Goal: Check status

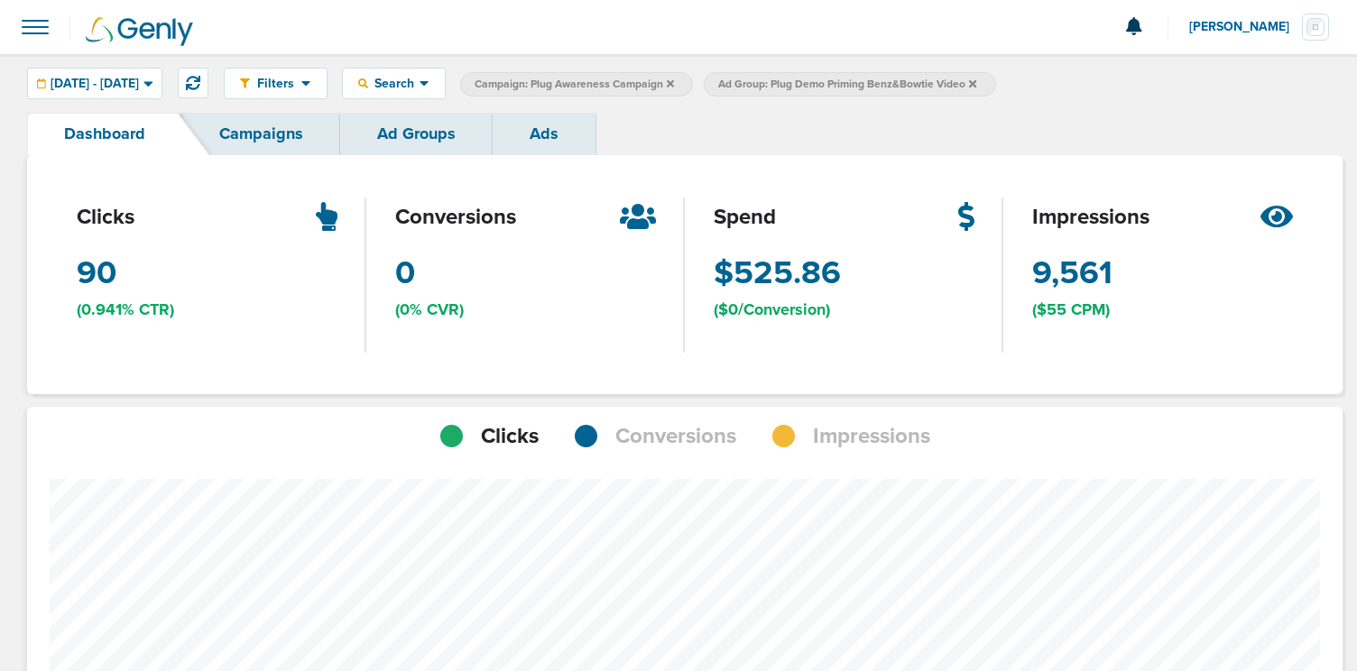
scroll to position [1274, 1303]
click at [200, 83] on icon at bounding box center [193, 83] width 14 height 14
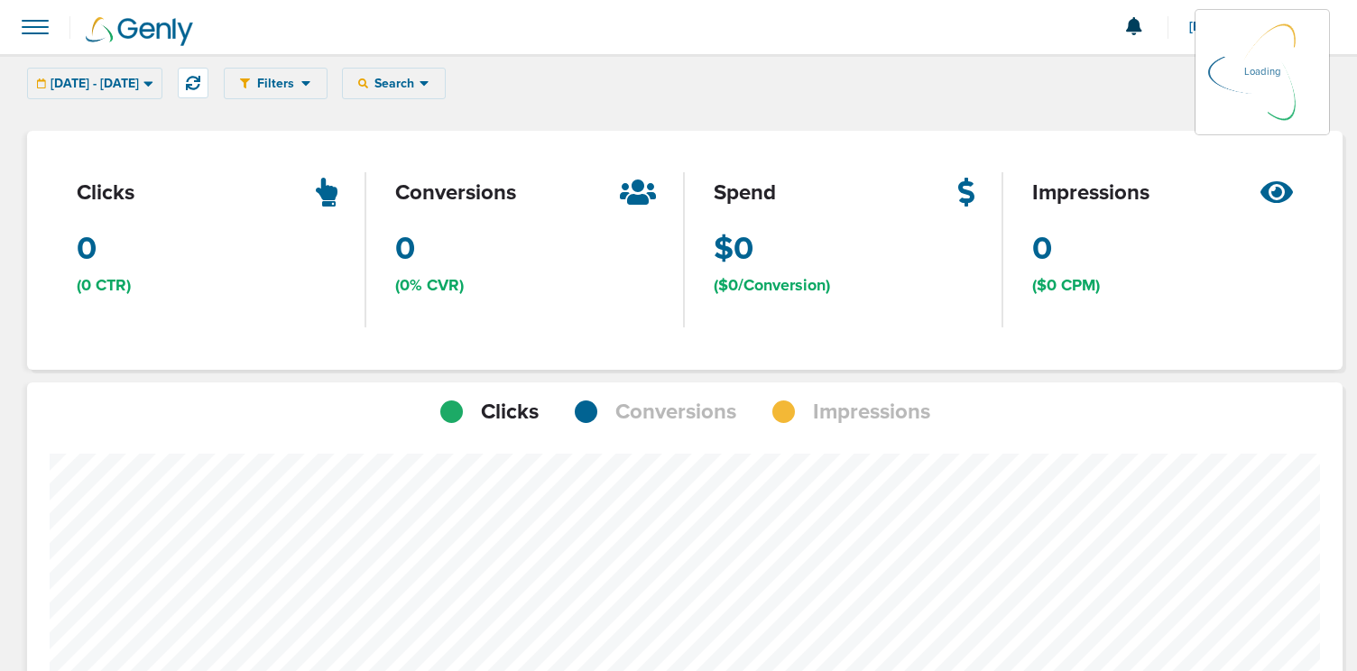
scroll to position [1273, 1303]
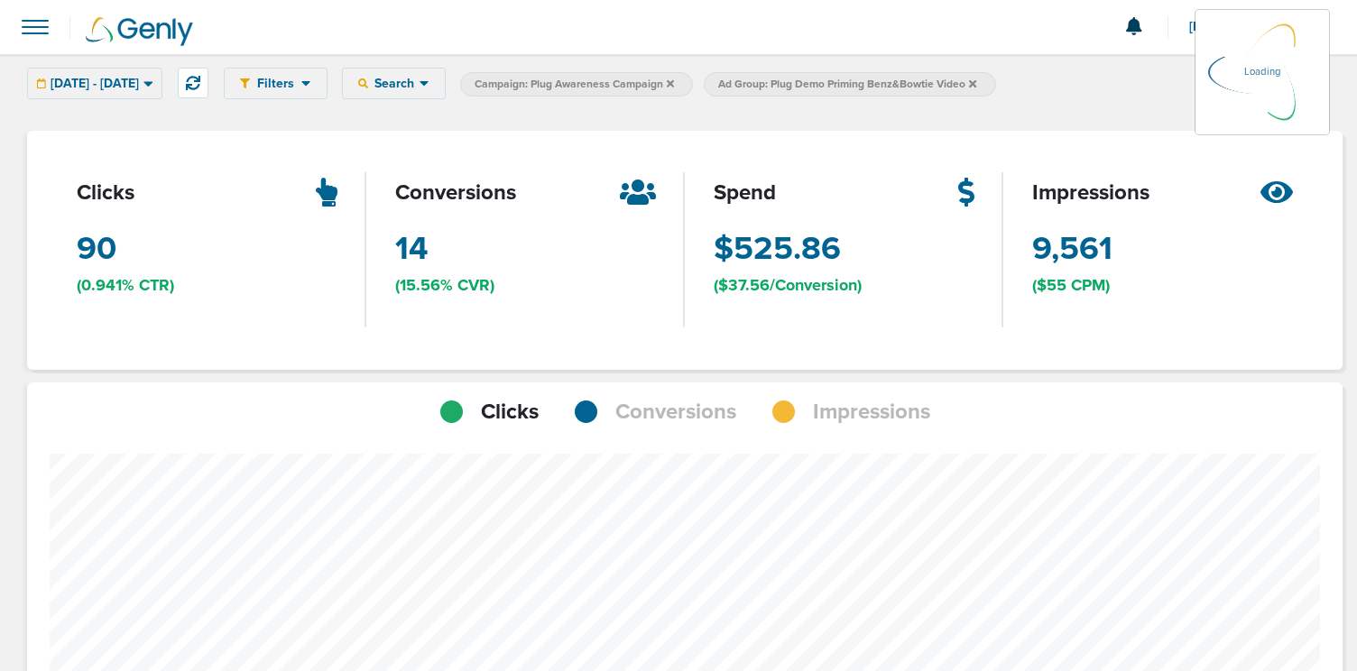
scroll to position [1273, 1303]
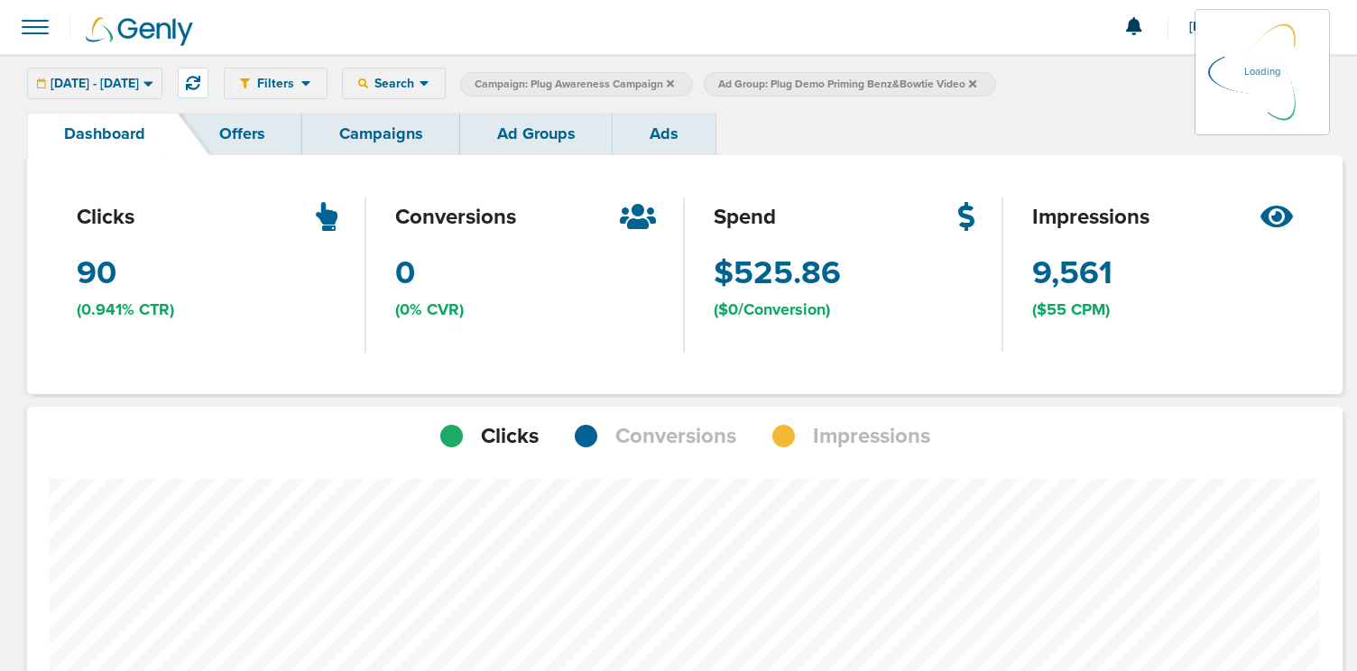
click at [152, 85] on icon at bounding box center [147, 83] width 9 height 5
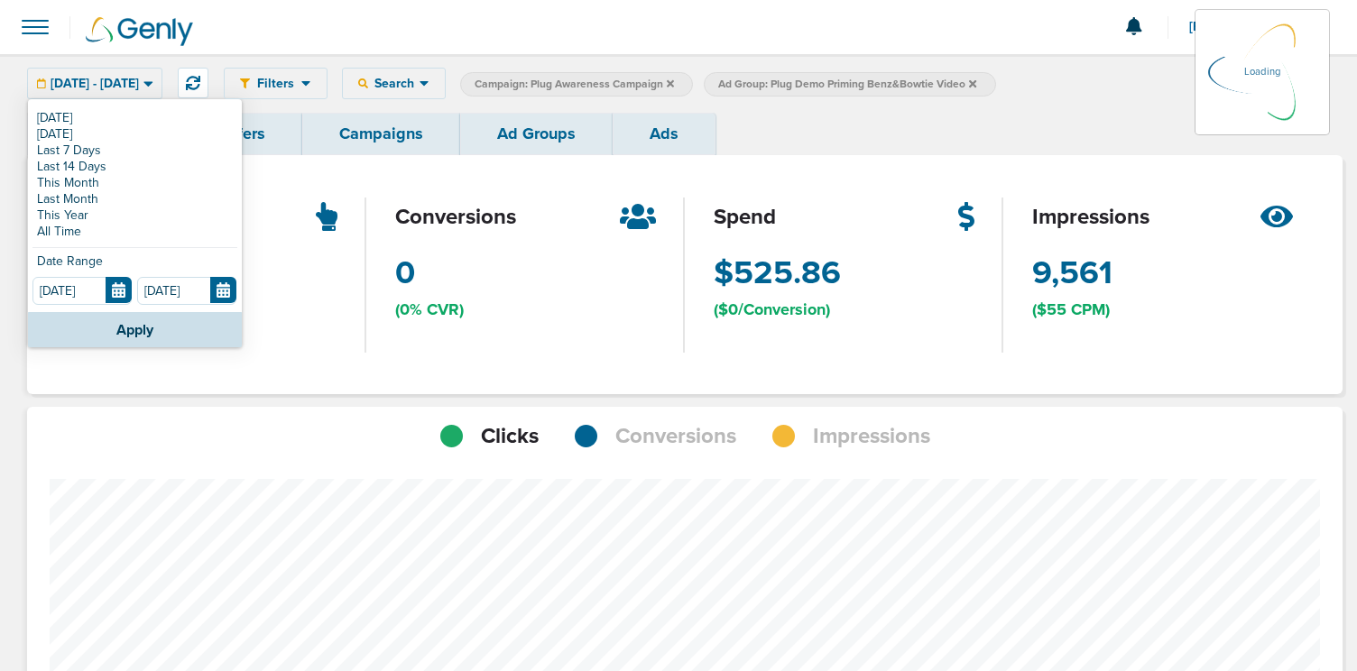
click at [74, 231] on div "clicks 90 Clicks (0.941% CTR)" at bounding box center [207, 274] width 318 height 239
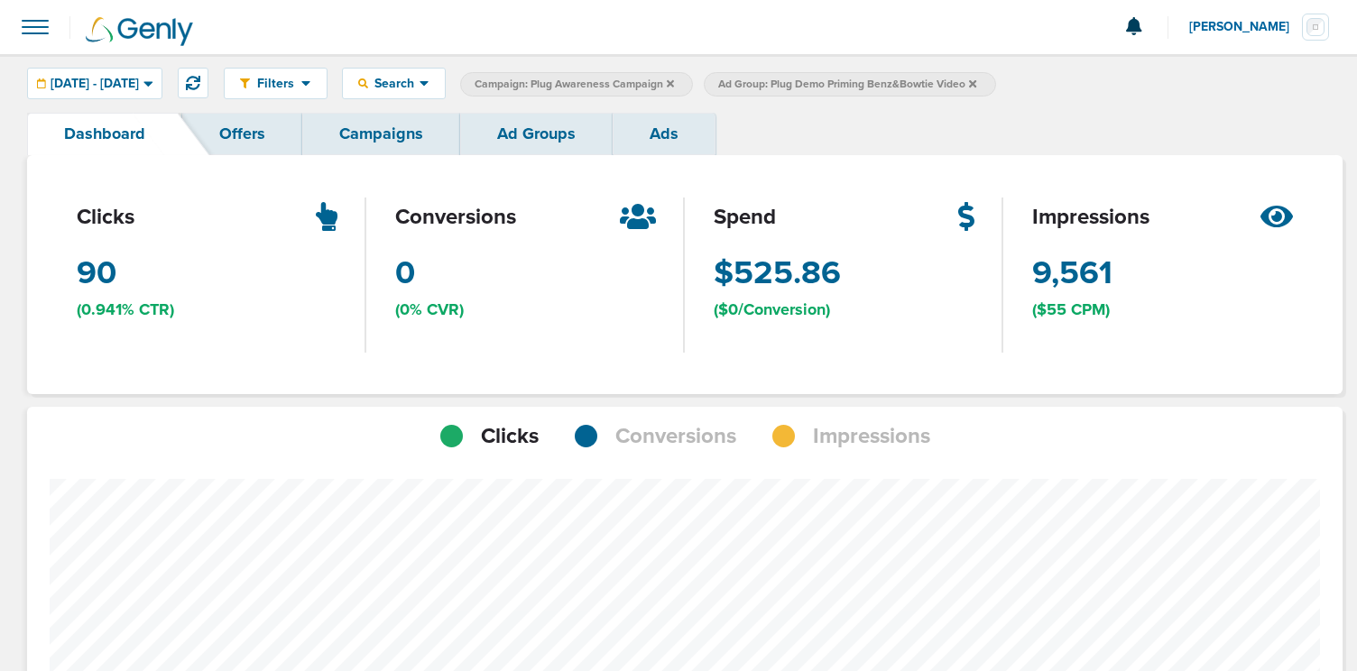
scroll to position [1274, 1303]
click at [152, 82] on icon at bounding box center [147, 83] width 9 height 5
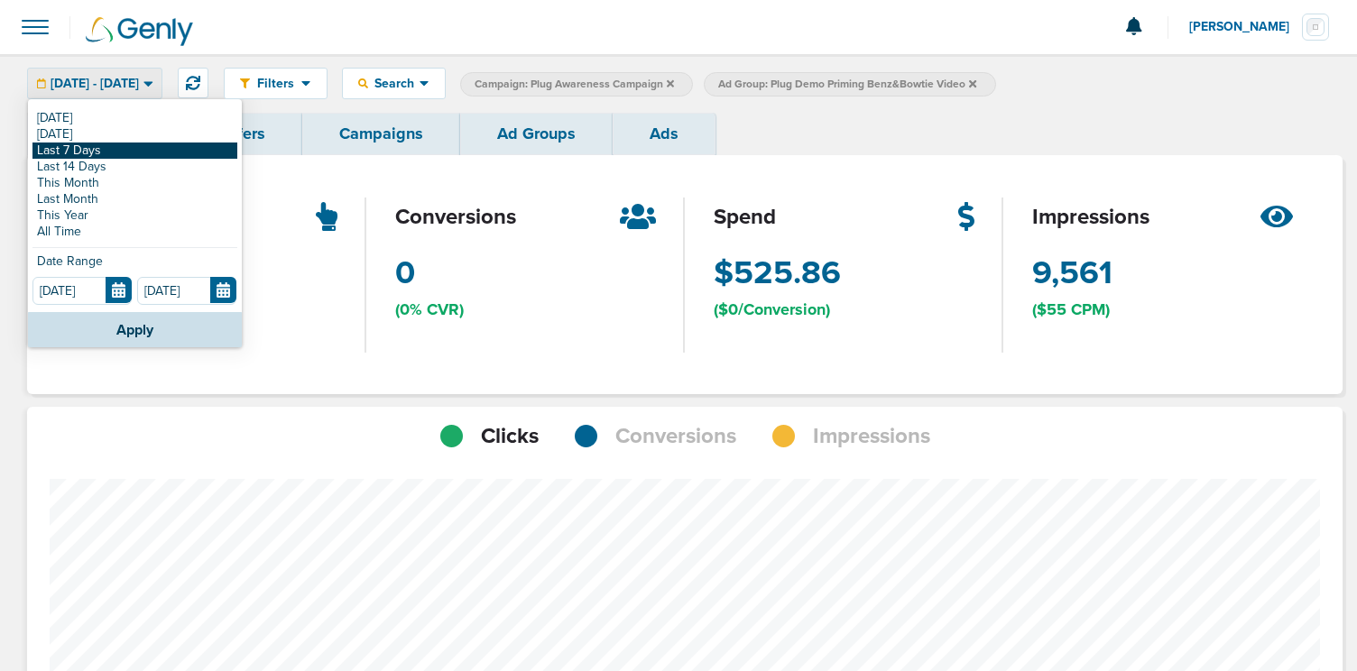
click at [77, 149] on link "Last 7 Days" at bounding box center [134, 151] width 205 height 16
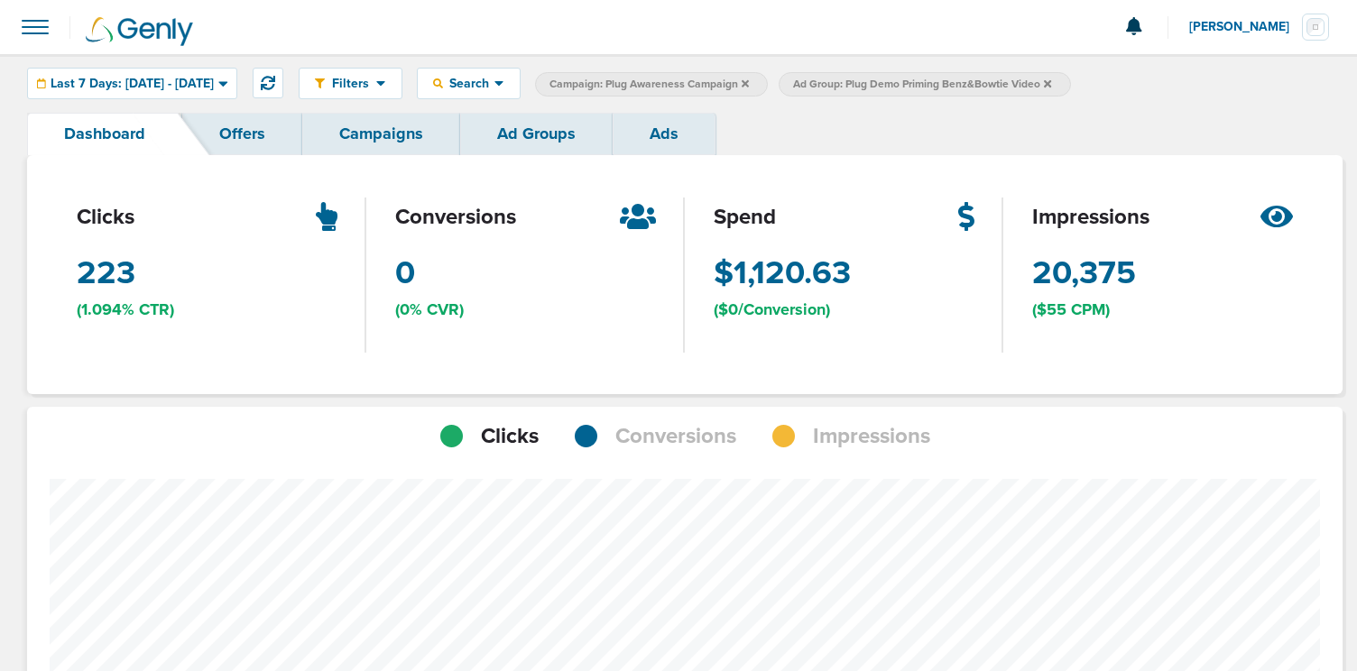
scroll to position [803, 0]
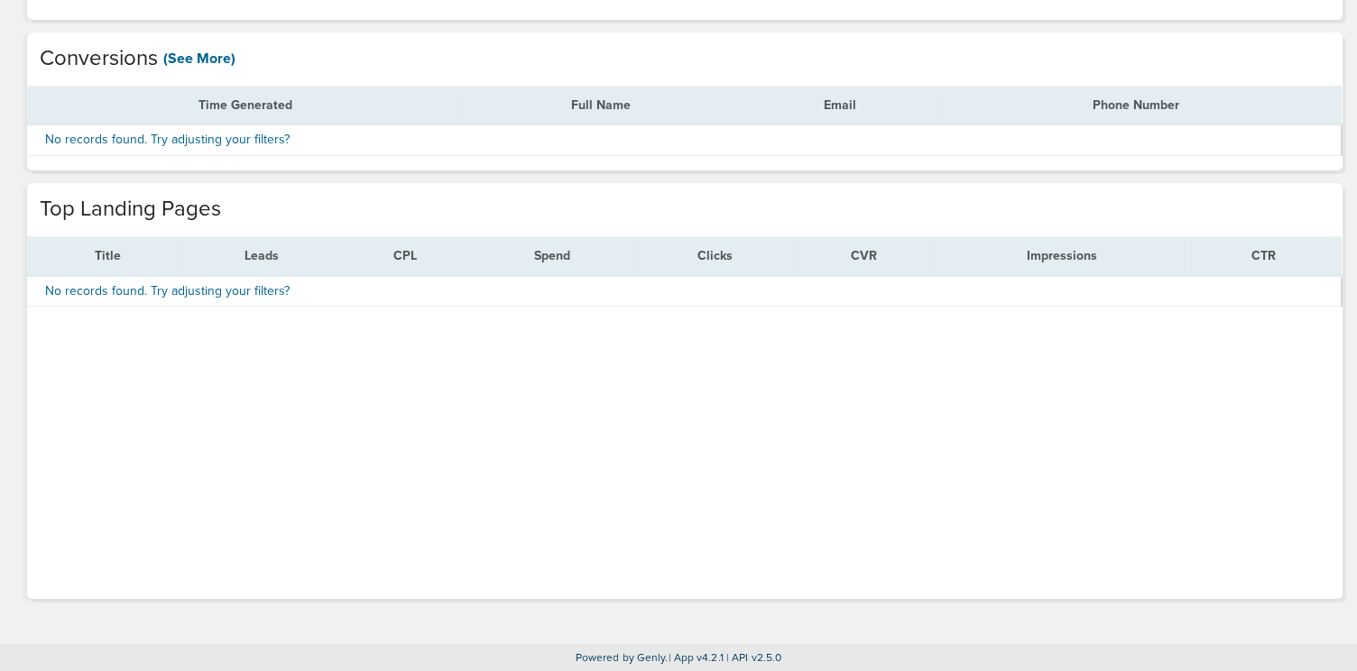
drag, startPoint x: 254, startPoint y: 287, endPoint x: 322, endPoint y: 284, distance: 67.7
click at [320, 284] on h4 "No records found. Try adjusting your filters?" at bounding box center [683, 291] width 1277 height 15
click at [372, 373] on div "Title Leads CPL Spend Clicks CVR Impressions CTR No records found. Try adjustin…" at bounding box center [684, 417] width 1315 height 363
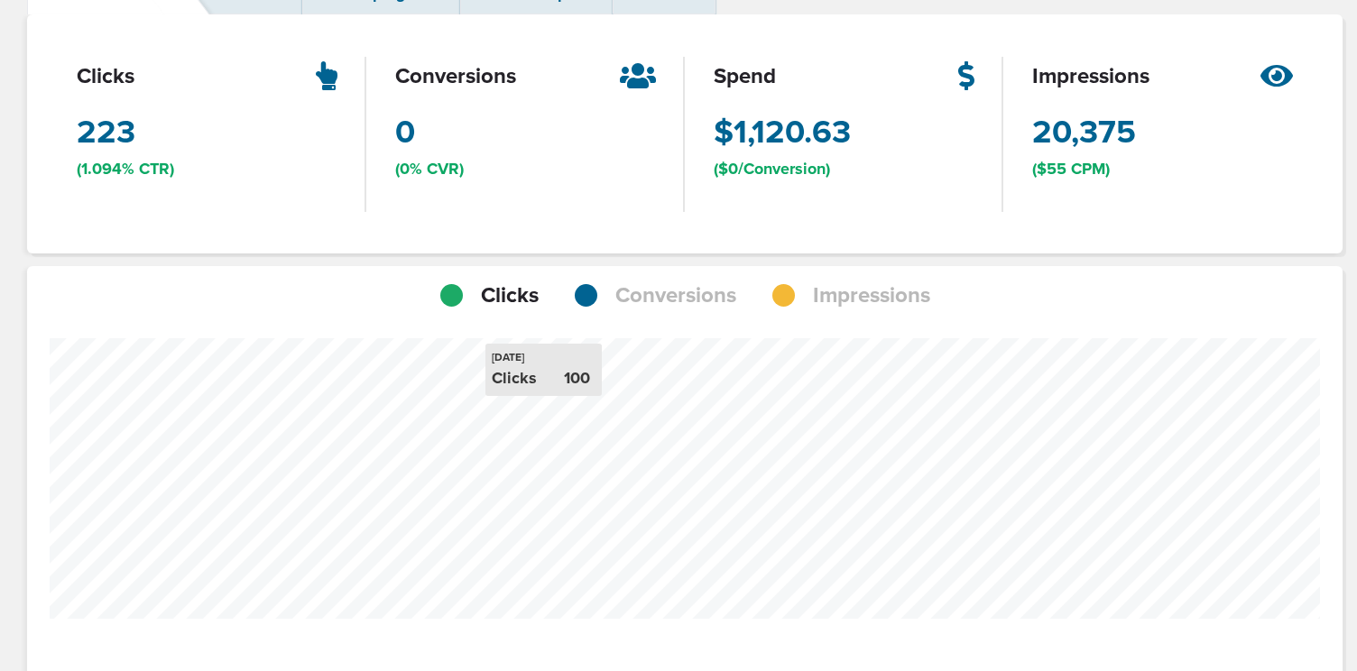
scroll to position [0, 0]
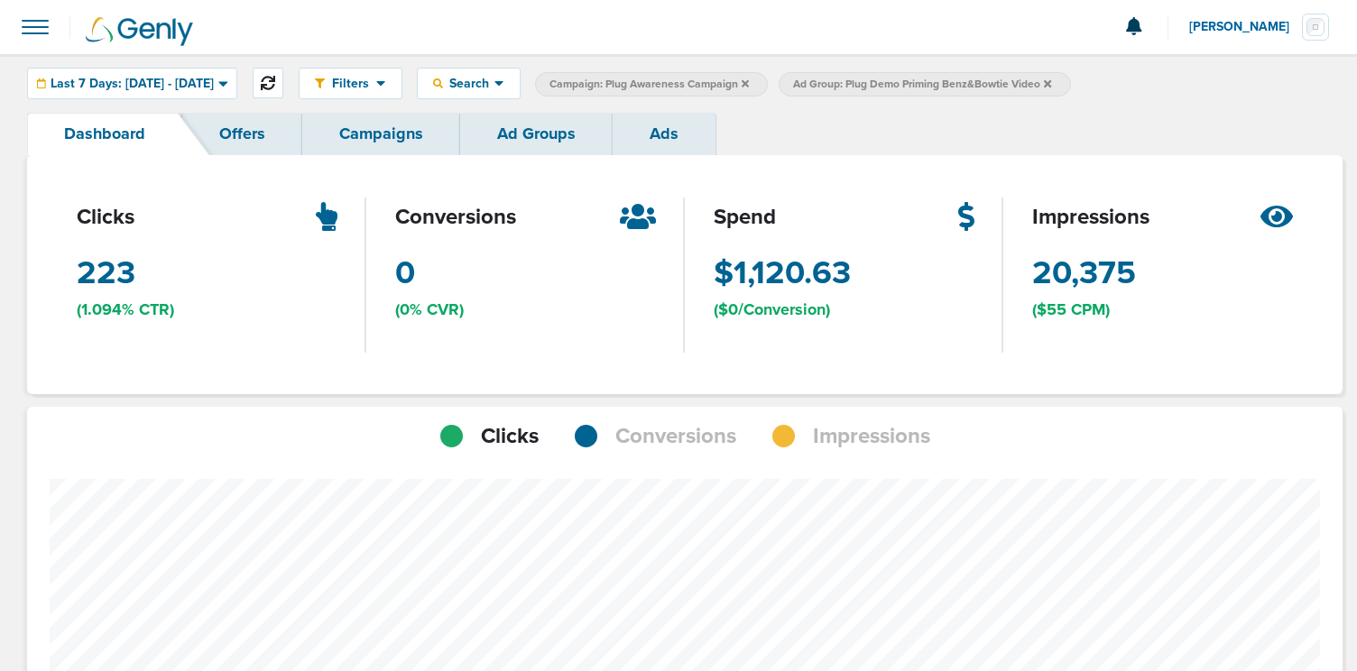
click at [275, 81] on icon at bounding box center [268, 83] width 14 height 14
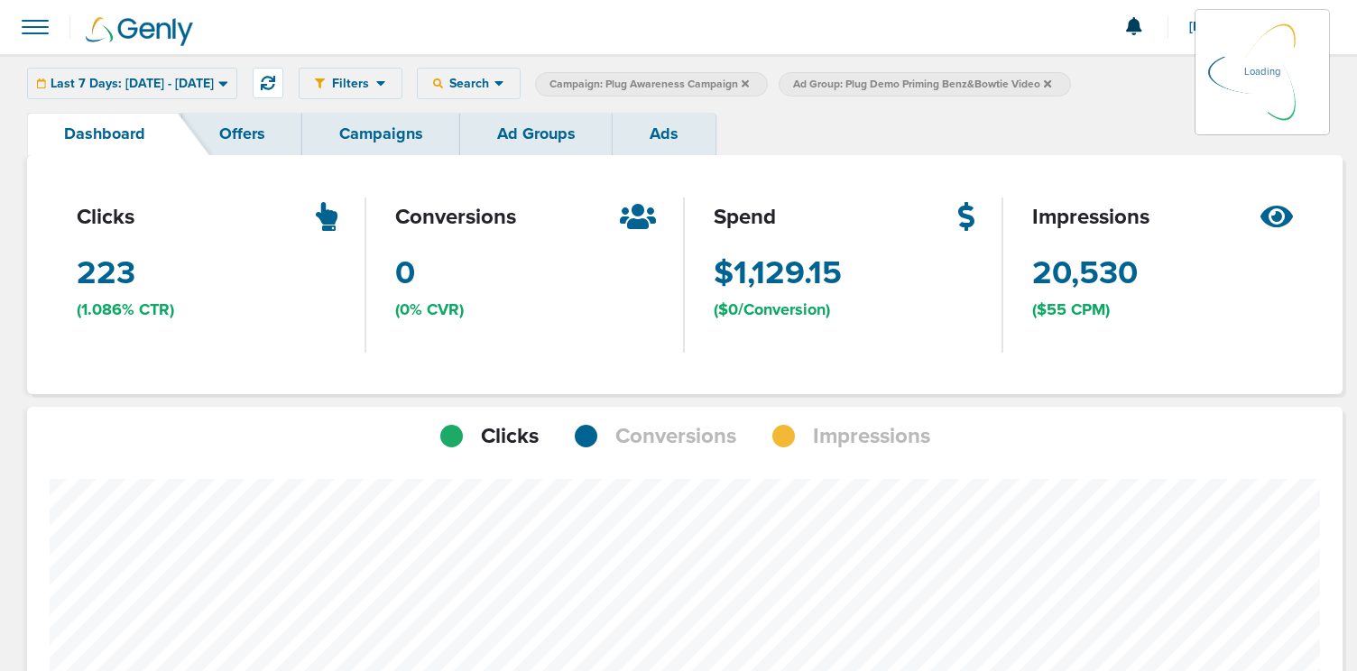
scroll to position [1274, 1303]
